Goal: Task Accomplishment & Management: Complete application form

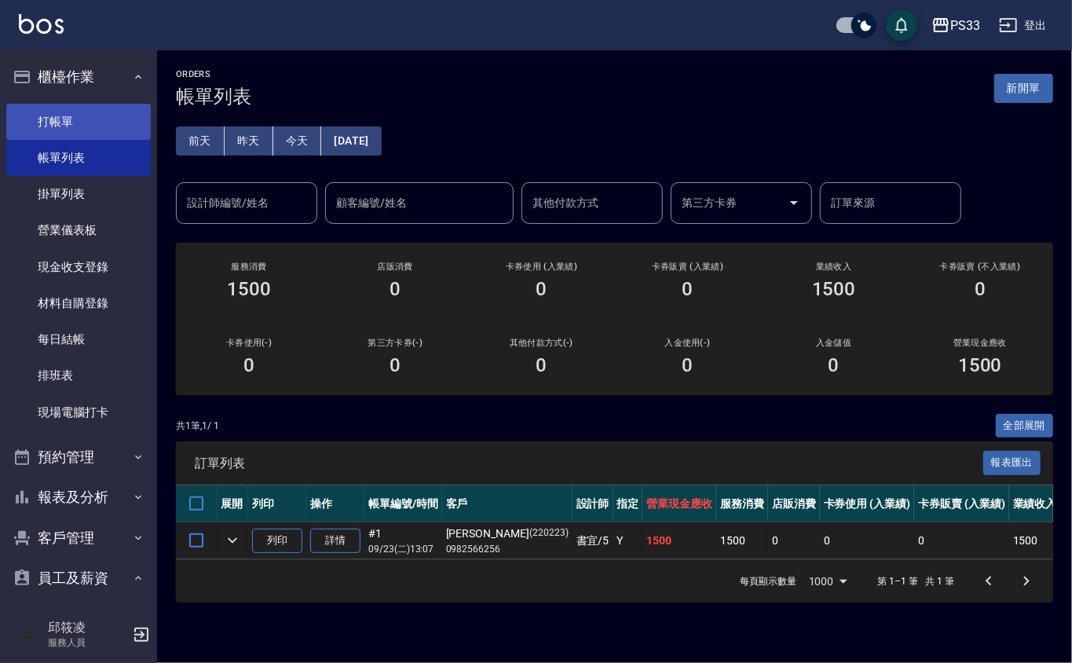
click at [104, 110] on link "打帳單" at bounding box center [78, 122] width 145 height 36
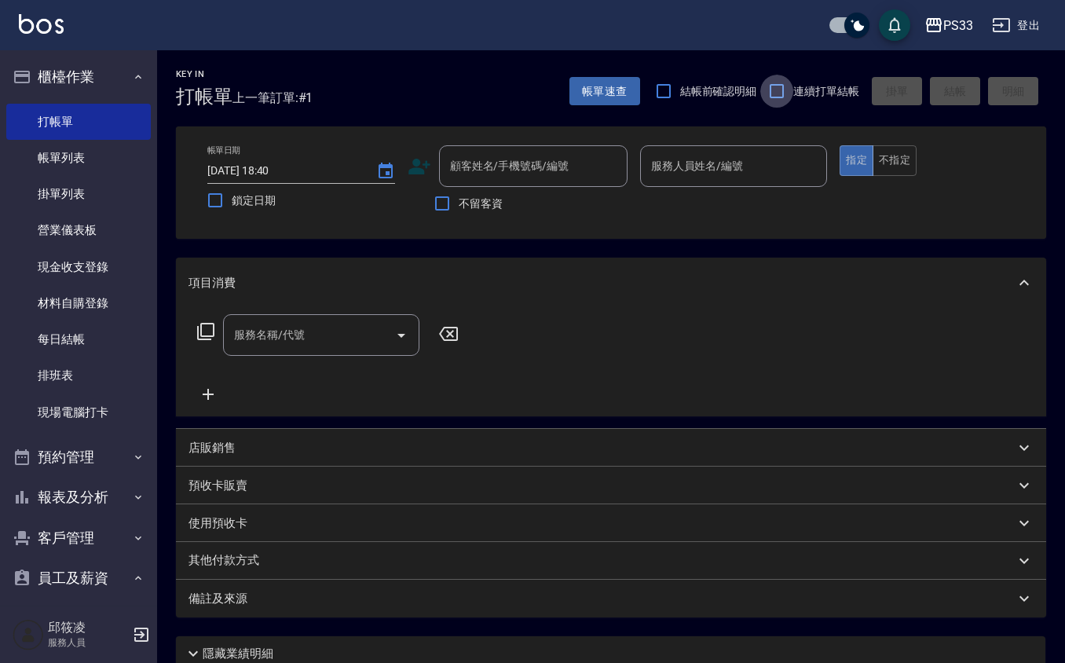
click at [780, 92] on input "連續打單結帳" at bounding box center [776, 91] width 33 height 33
checkbox input "true"
click at [413, 160] on icon at bounding box center [419, 167] width 22 height 16
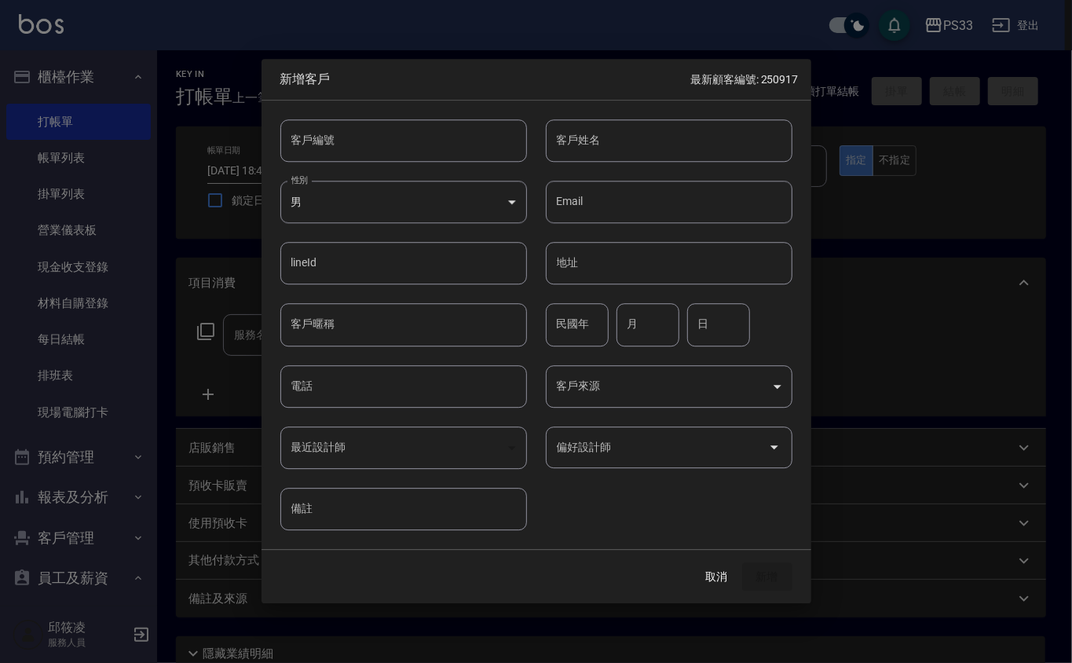
click at [432, 154] on input "客戶編號" at bounding box center [403, 140] width 247 height 42
click at [340, 137] on input "客戶編號" at bounding box center [403, 140] width 247 height 42
type input "291015"
click at [605, 145] on input "客戶姓名" at bounding box center [669, 140] width 247 height 42
type input "t"
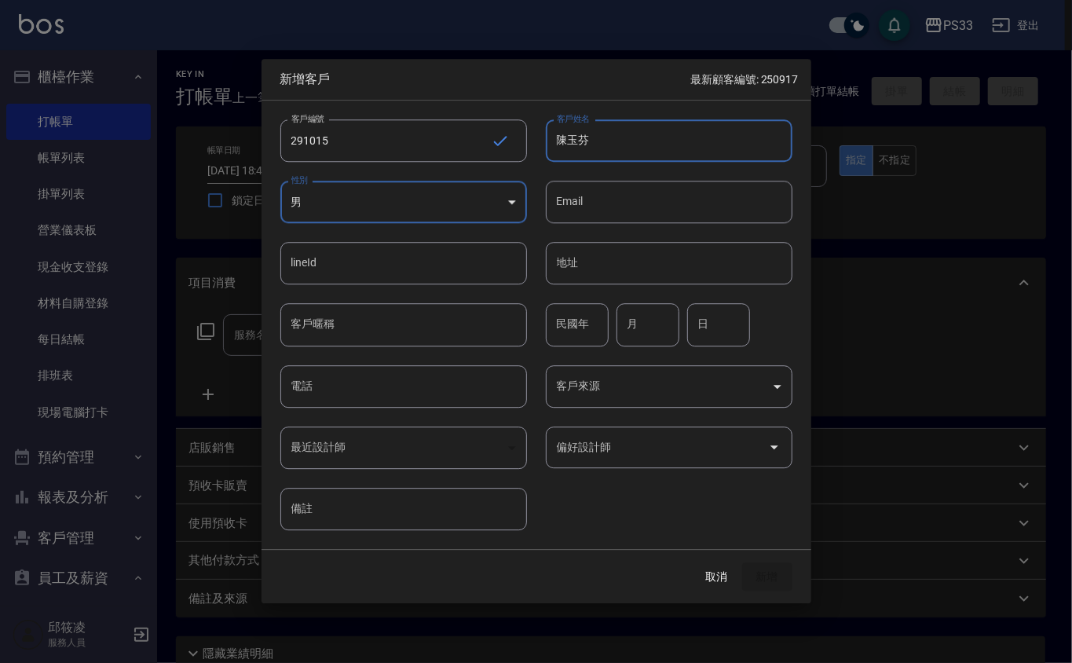
type input "陳玉芬"
type input "73"
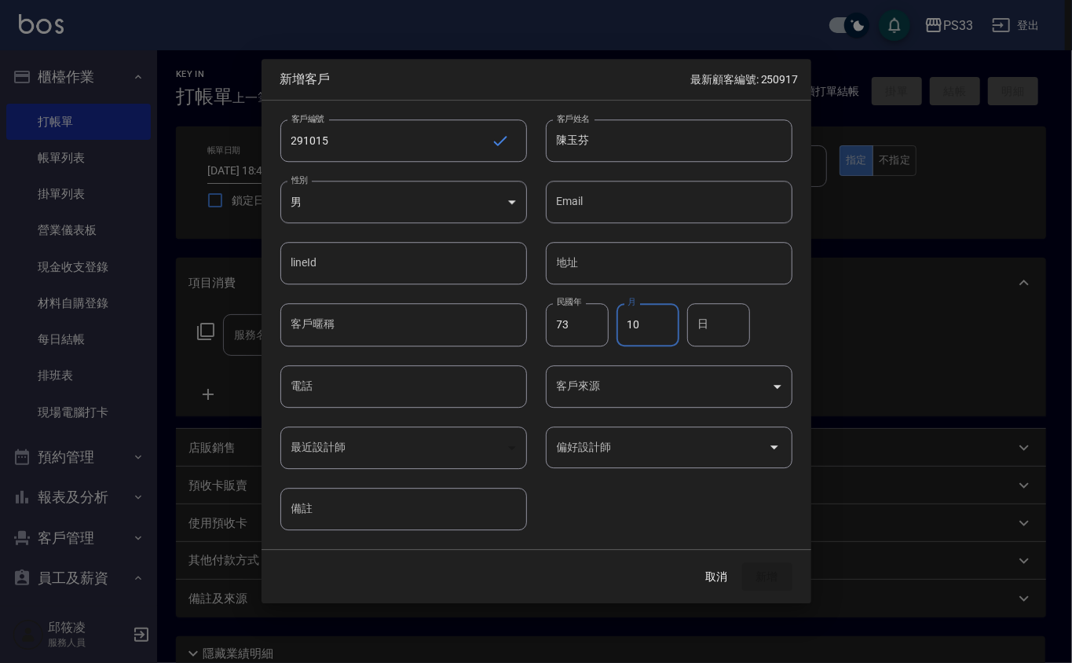
type input "10"
type input "15"
type input "0988791716"
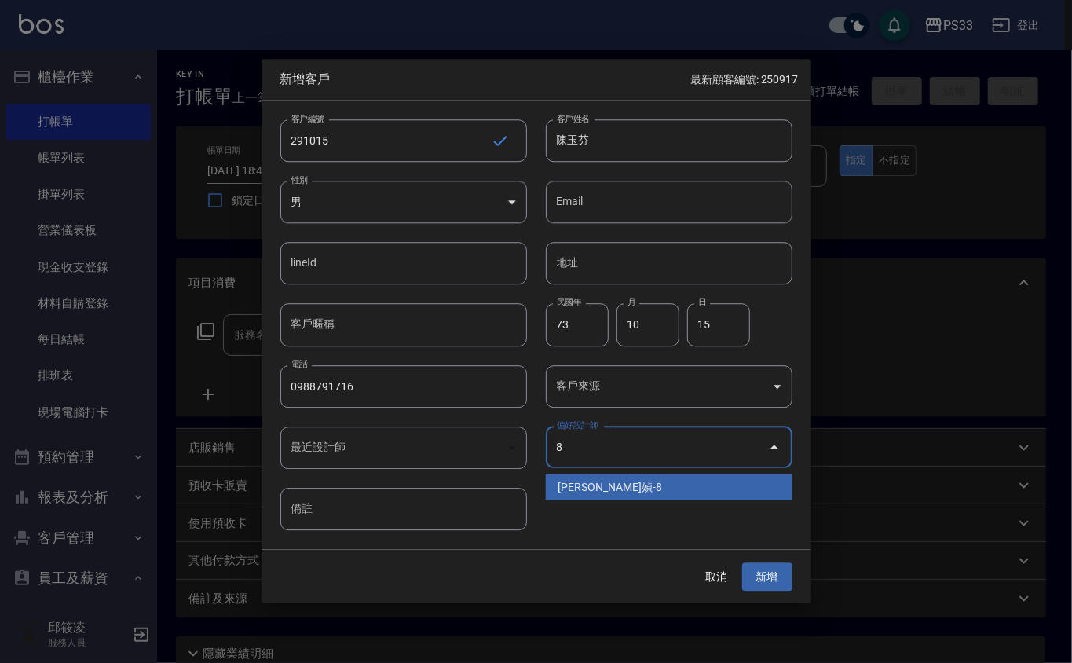
type input "[PERSON_NAME]媜"
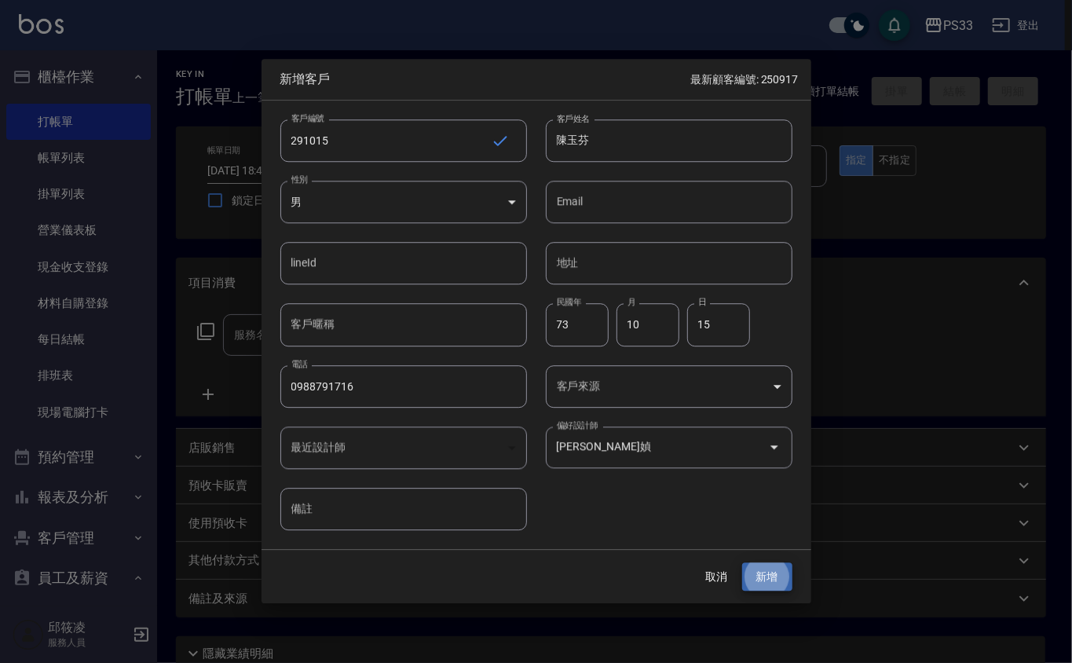
click at [742, 562] on button "新增" at bounding box center [767, 576] width 50 height 29
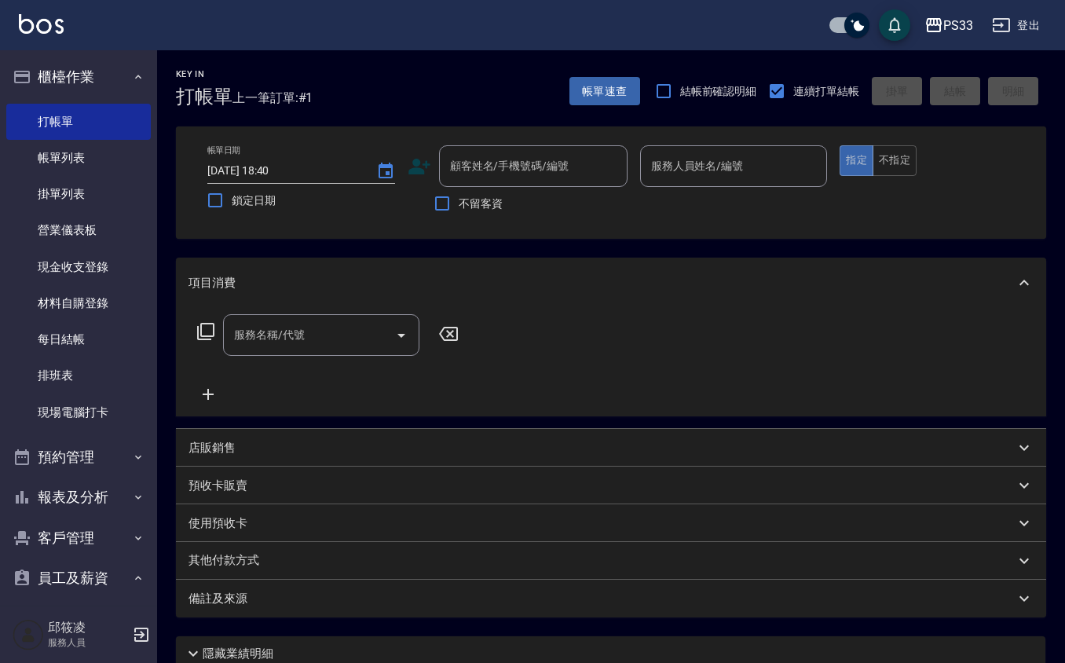
click at [416, 170] on icon at bounding box center [419, 167] width 22 height 16
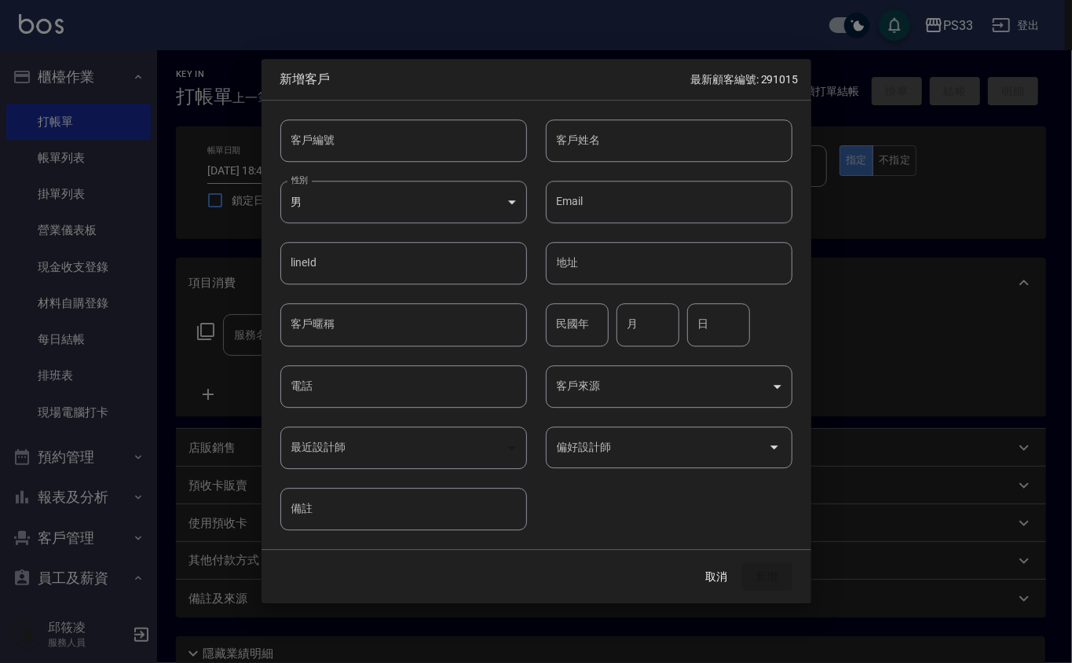
click at [421, 141] on input "客戶編號" at bounding box center [403, 140] width 247 height 42
type input "150531"
type input "[PERSON_NAME]"
type input "78"
type input "5"
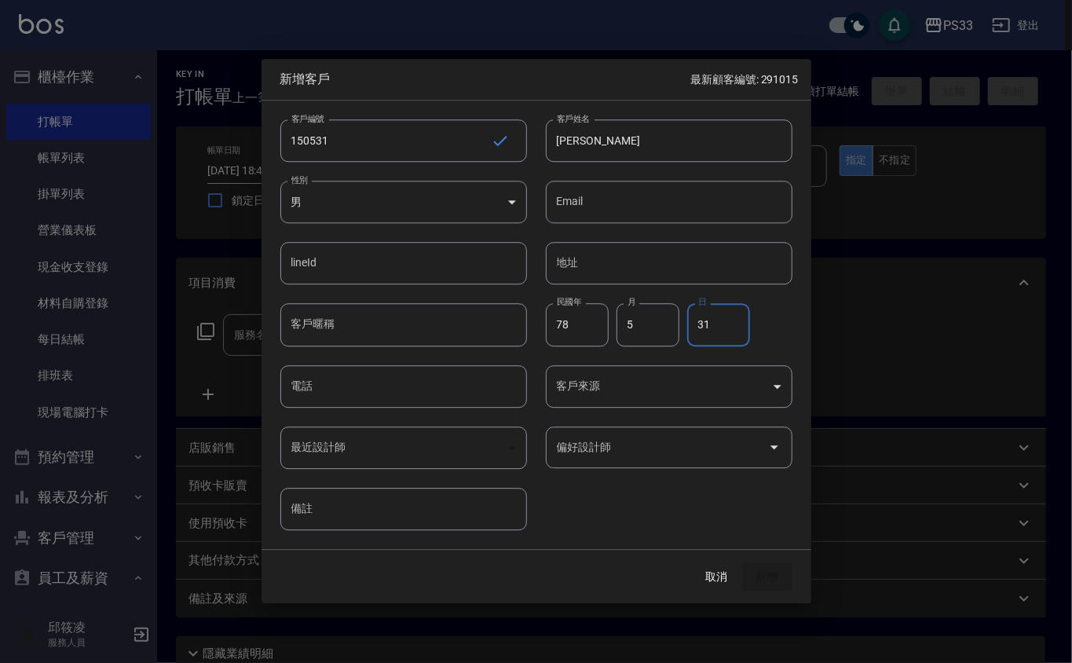
type input "31"
type input "0922852165"
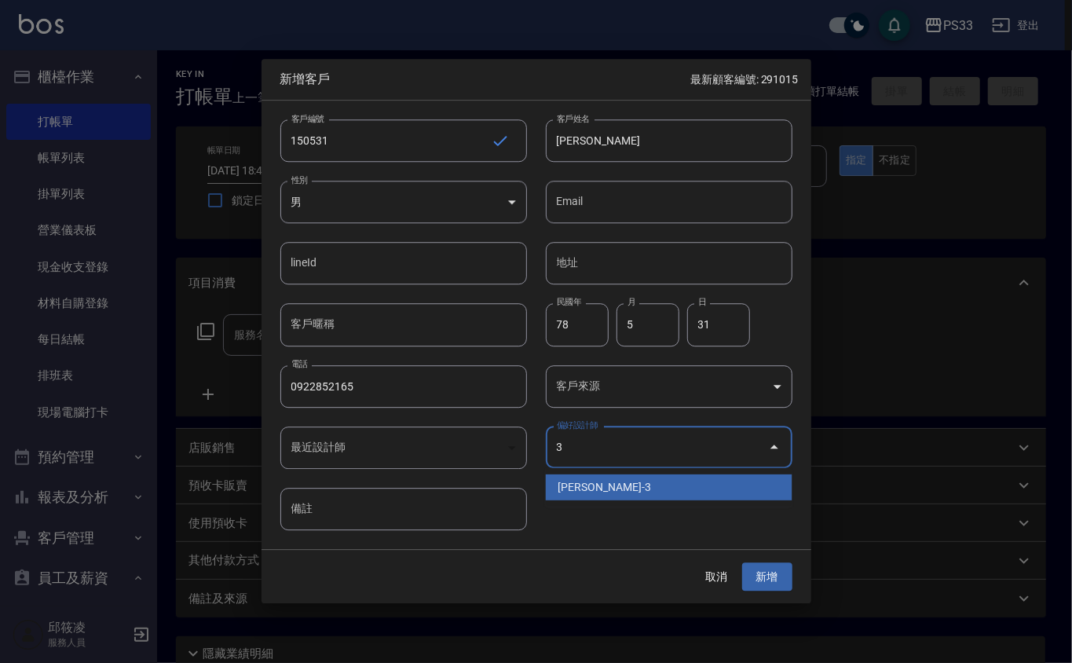
type input "[PERSON_NAME]"
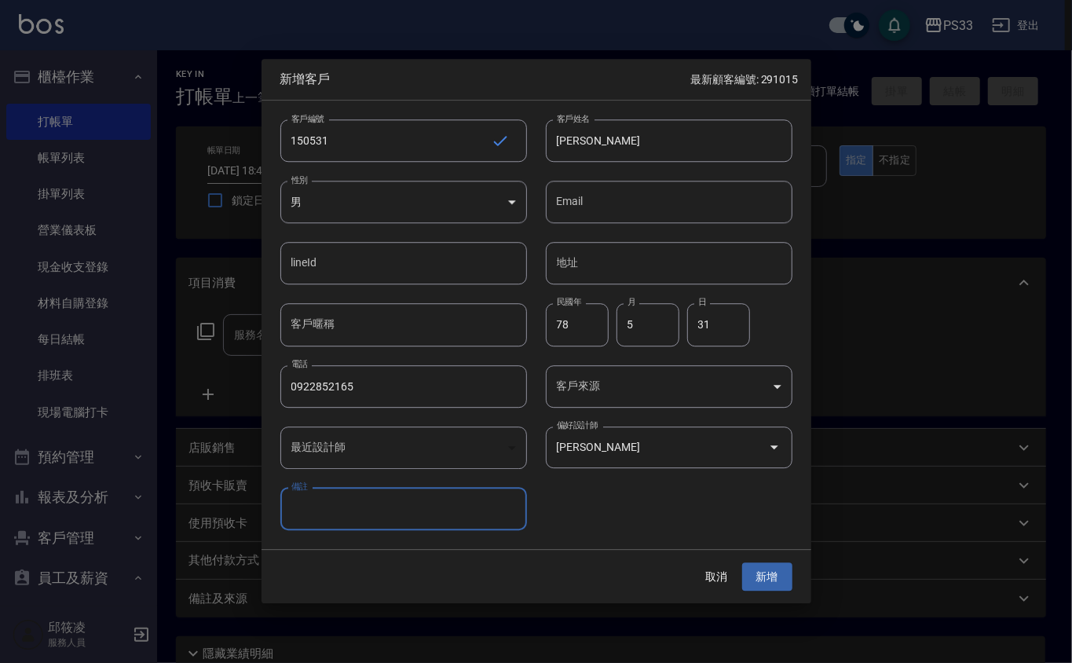
click at [742, 562] on button "新增" at bounding box center [767, 576] width 50 height 29
